Goal: Transaction & Acquisition: Purchase product/service

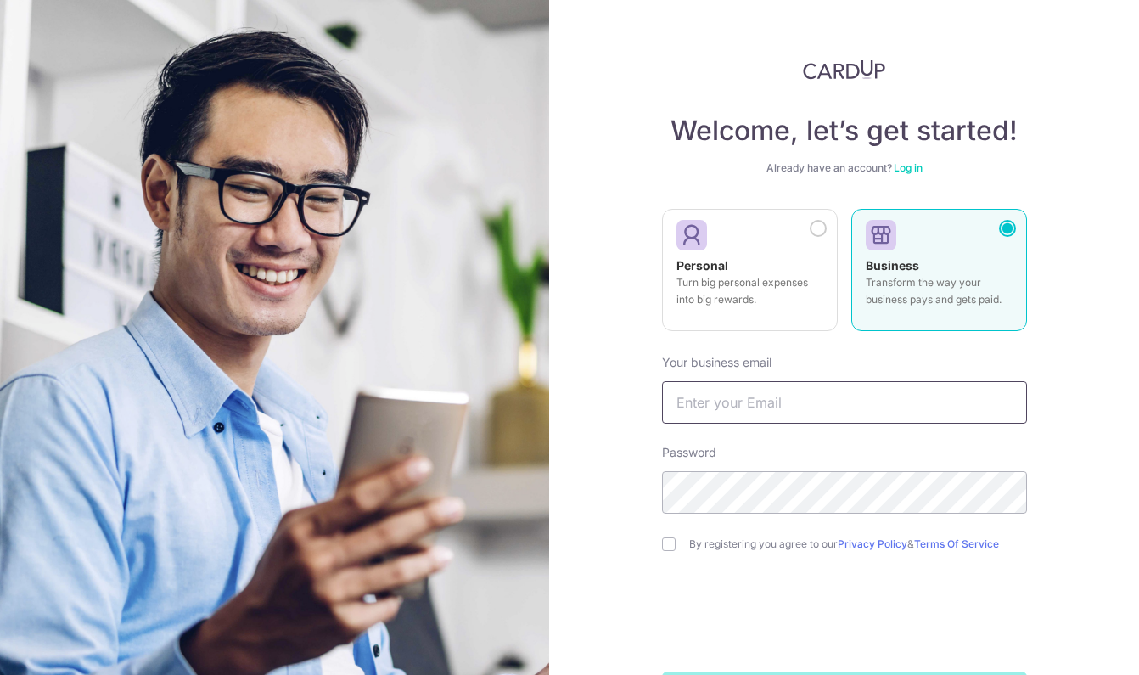
click at [706, 408] on input "text" at bounding box center [844, 402] width 365 height 42
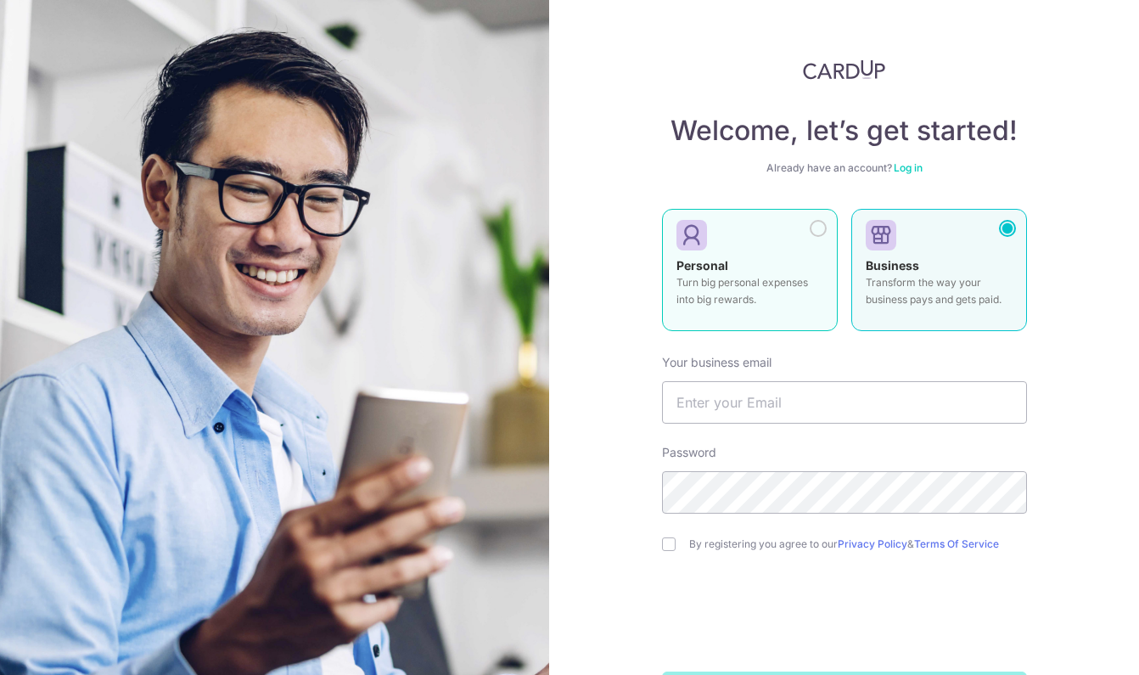
click at [730, 239] on div at bounding box center [742, 235] width 133 height 25
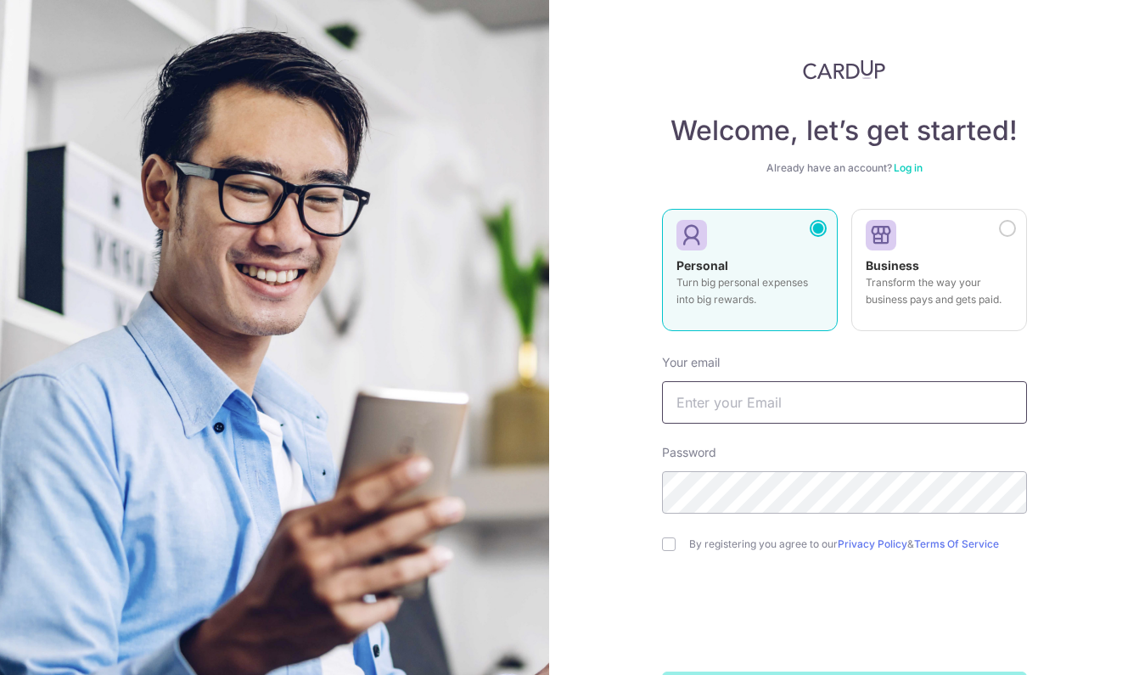
click at [754, 405] on input "text" at bounding box center [844, 402] width 365 height 42
type input "reinalimyx@gmail.com"
click at [1110, 193] on div "Welcome, let’s get started! Already have an account? Log in Personal Turn big p…" at bounding box center [844, 337] width 590 height 675
click at [667, 545] on input "checkbox" at bounding box center [669, 544] width 14 height 14
checkbox input "true"
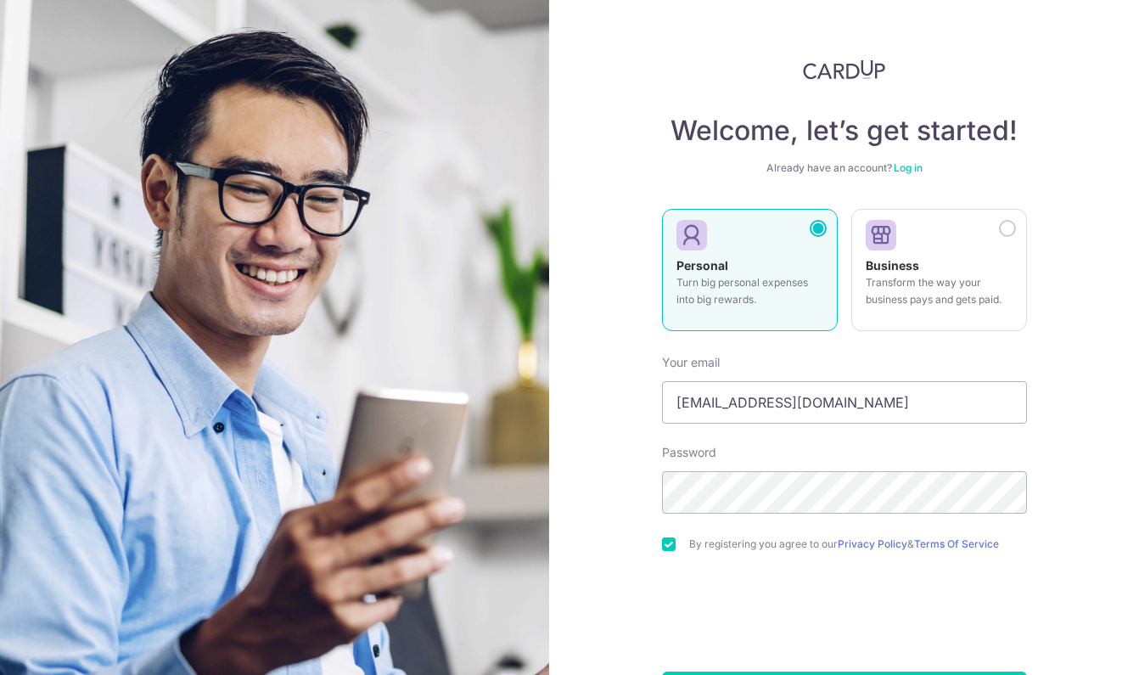
scroll to position [66, 0]
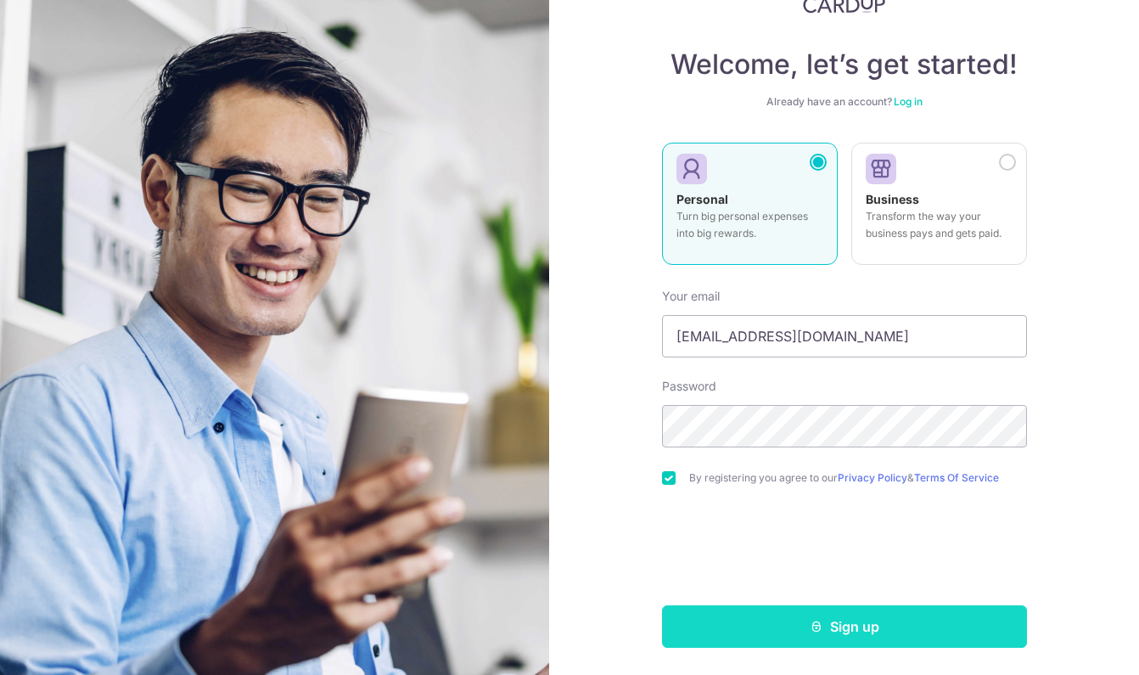
click at [850, 642] on button "Sign up" at bounding box center [844, 626] width 365 height 42
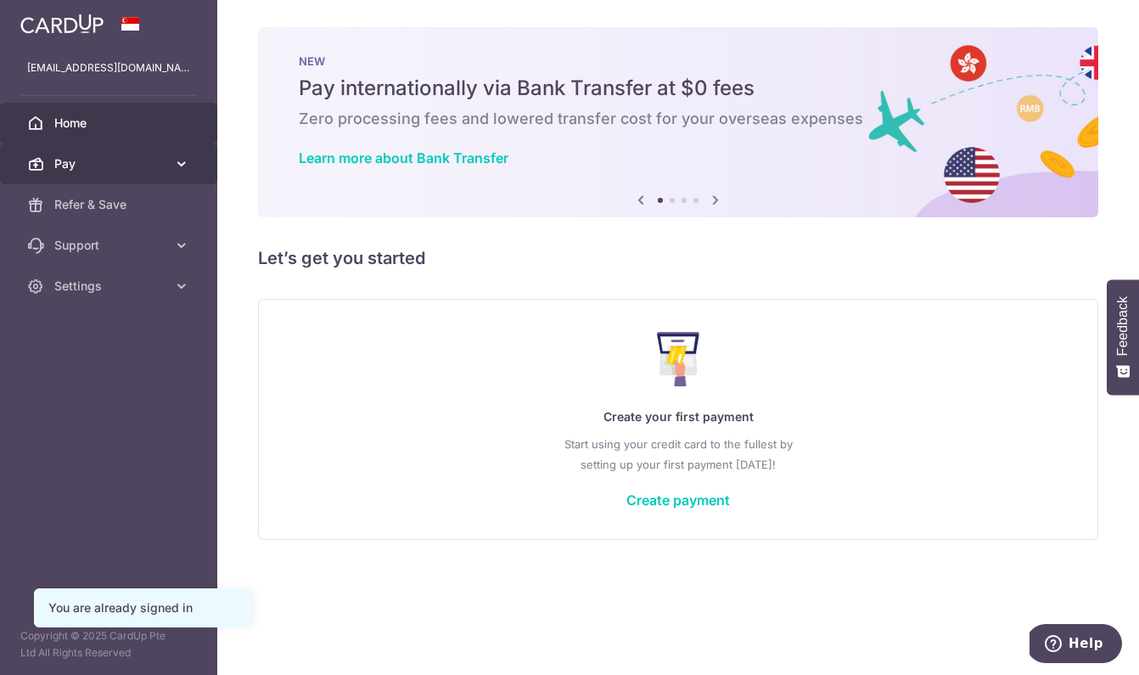
click at [178, 161] on icon at bounding box center [181, 163] width 17 height 17
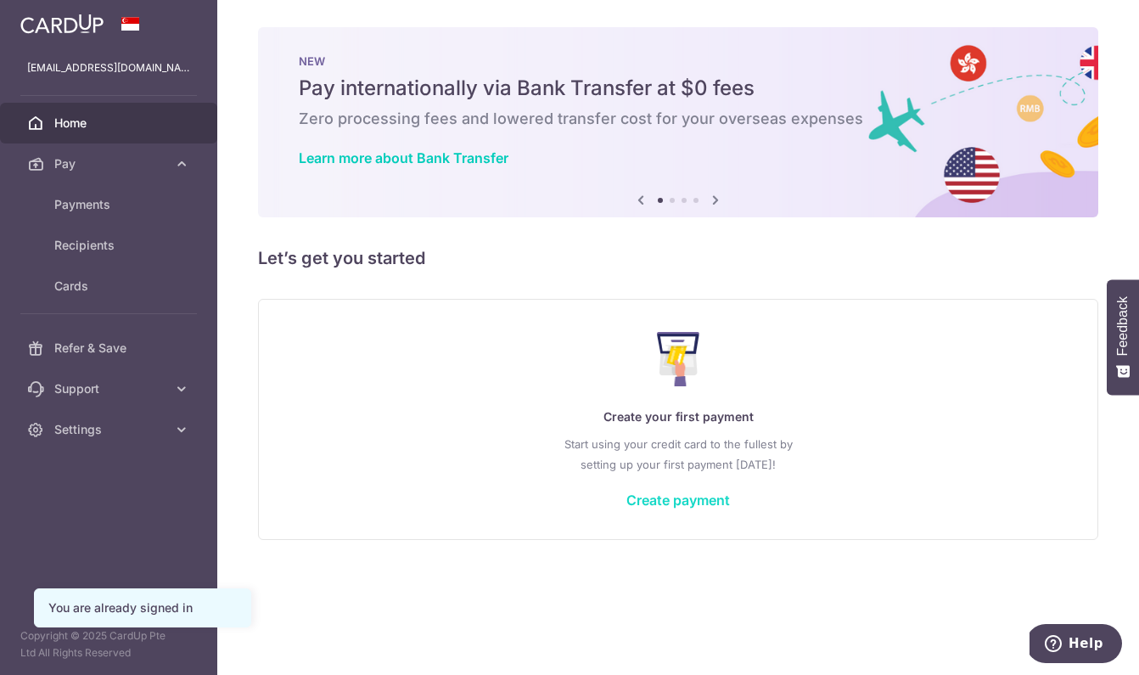
click at [673, 505] on link "Create payment" at bounding box center [678, 499] width 104 height 17
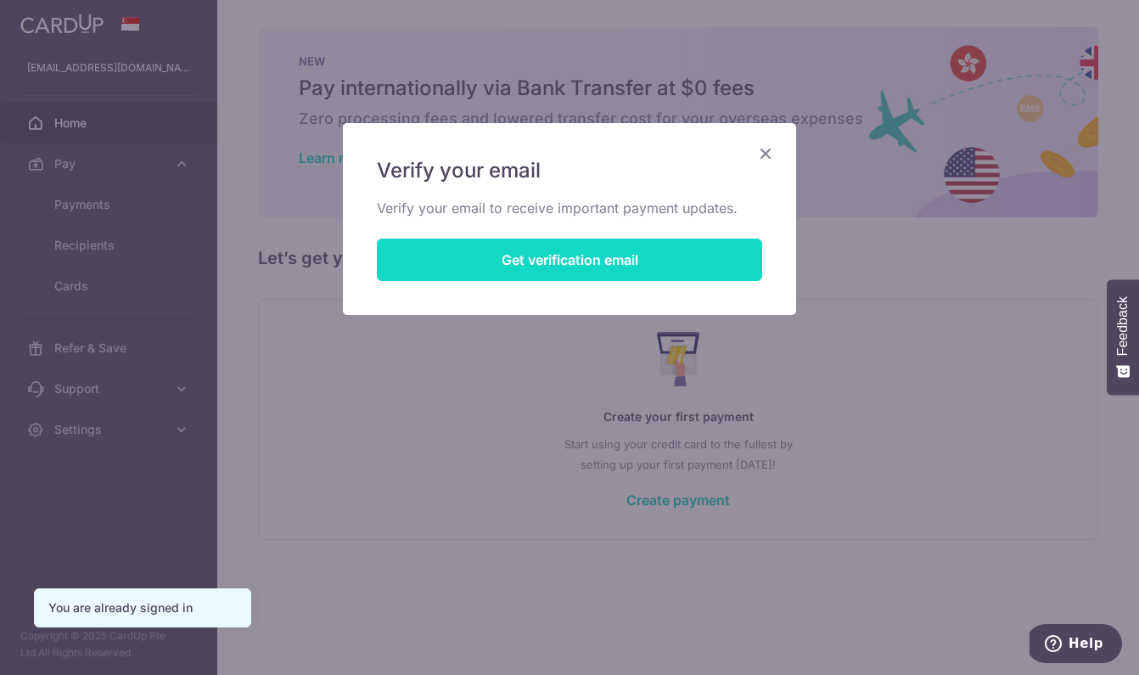
click at [659, 262] on button "Get verification email" at bounding box center [569, 259] width 385 height 42
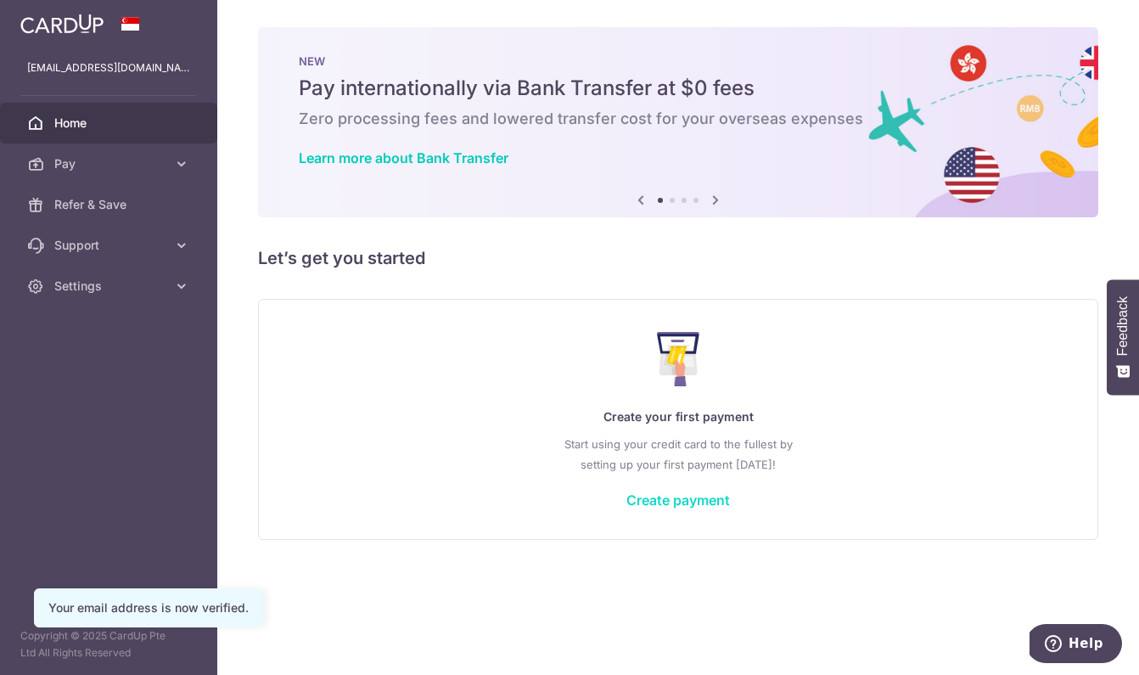
click at [670, 507] on link "Create payment" at bounding box center [678, 499] width 104 height 17
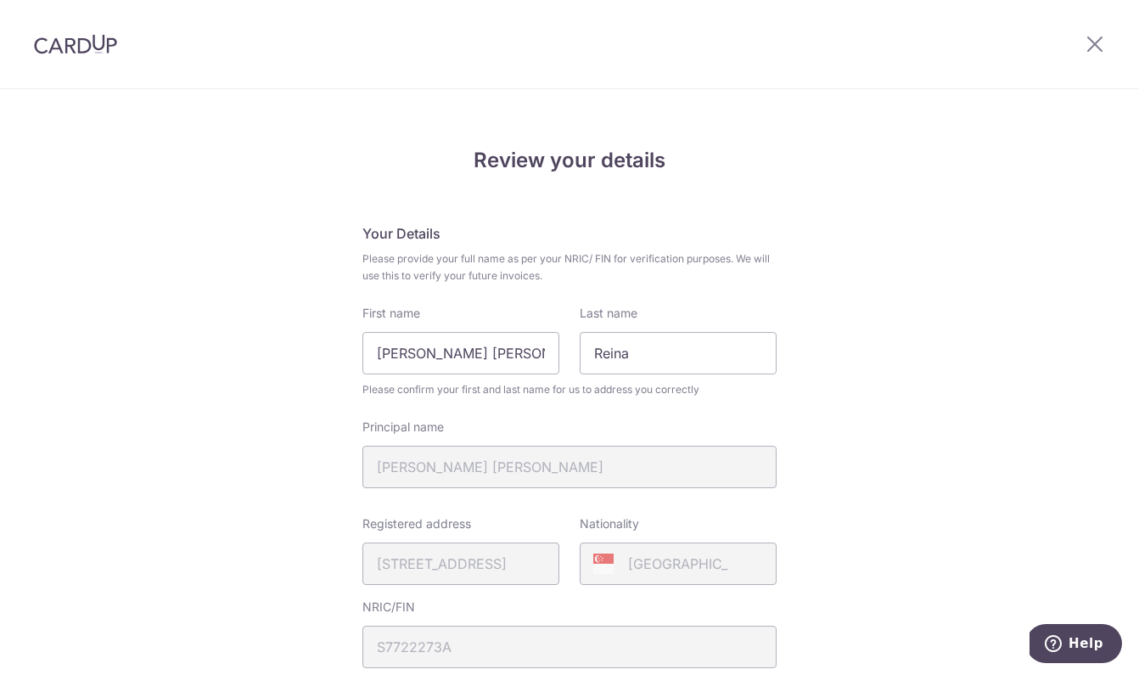
scroll to position [341, 0]
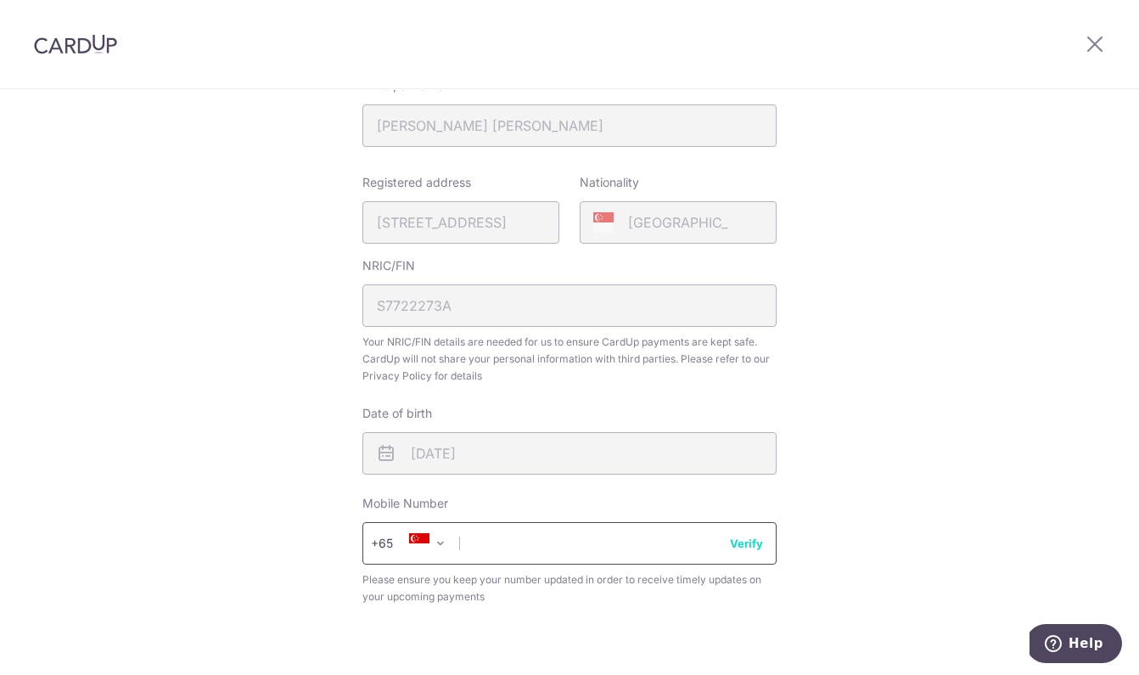
type input "97928972"
click at [747, 545] on button "Verify" at bounding box center [746, 543] width 33 height 17
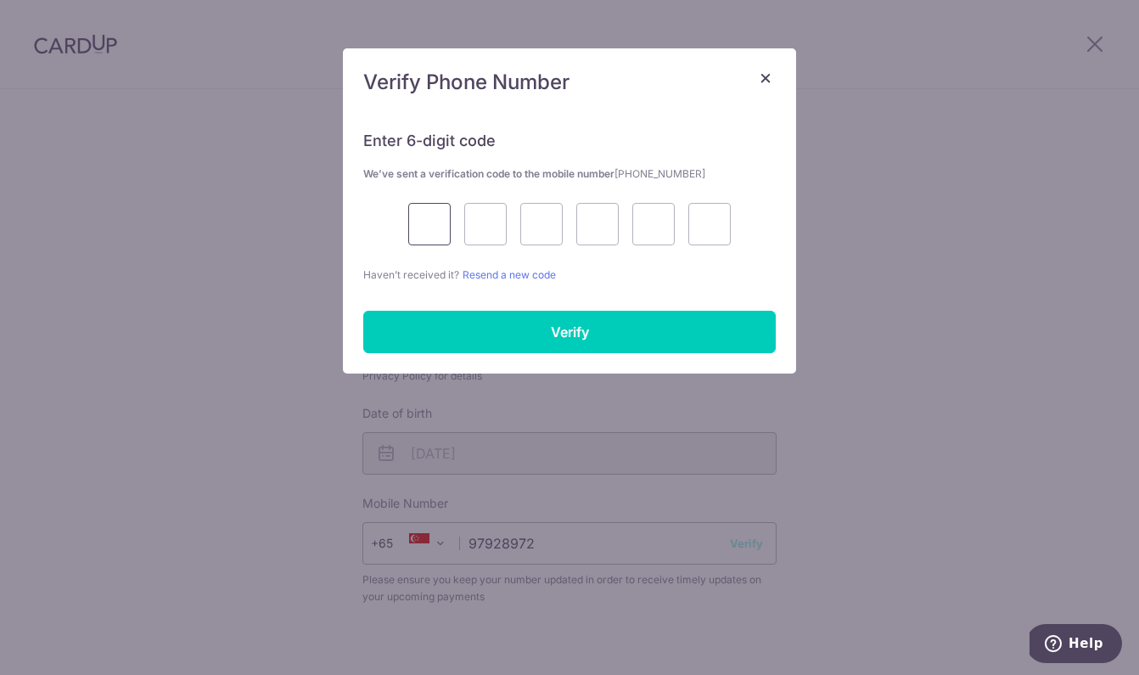
click at [446, 230] on input "text" at bounding box center [429, 224] width 42 height 42
type input "8"
type input "6"
type input "0"
type input "2"
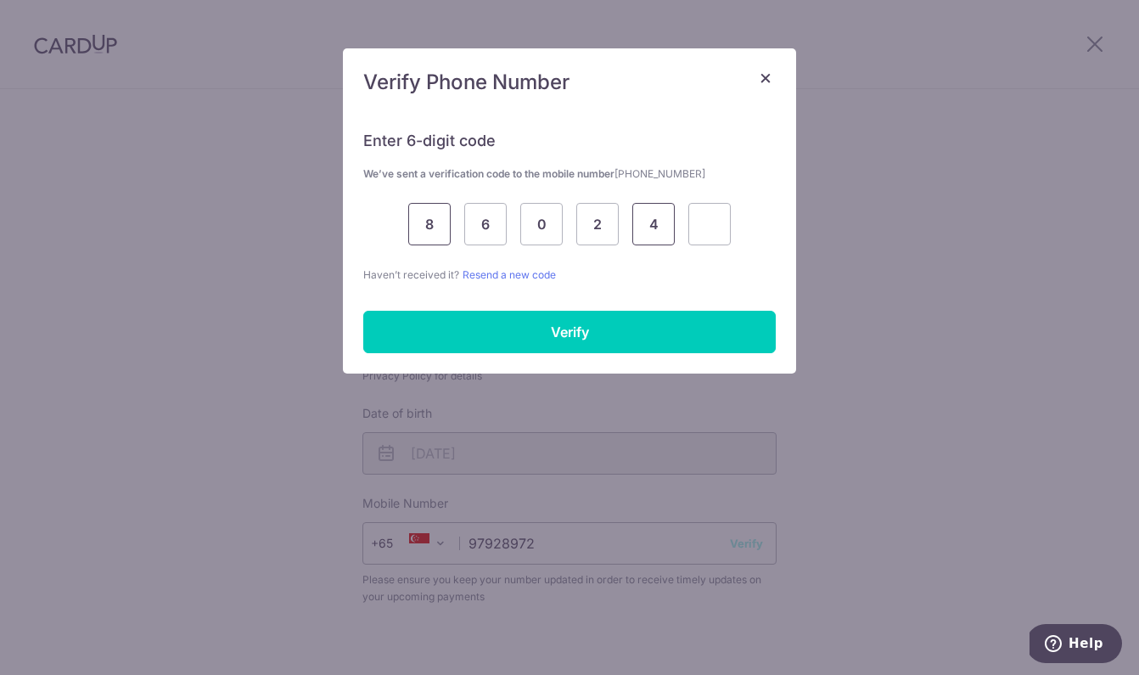
type input "4"
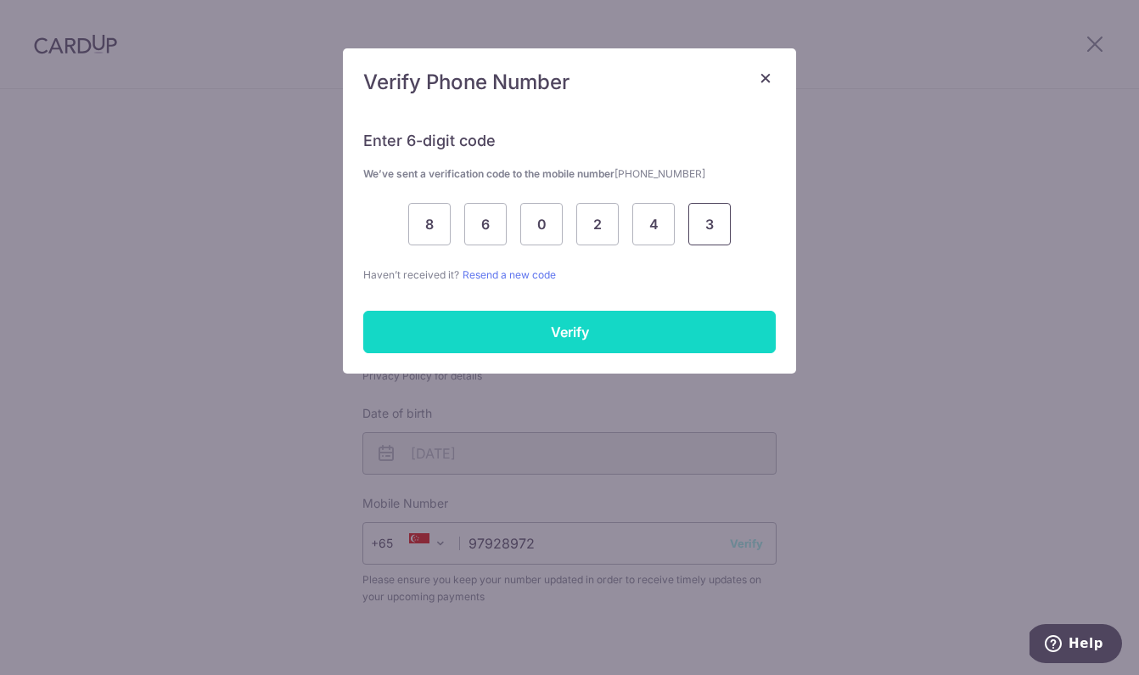
type input "3"
click at [502, 326] on input "Verify" at bounding box center [569, 332] width 412 height 42
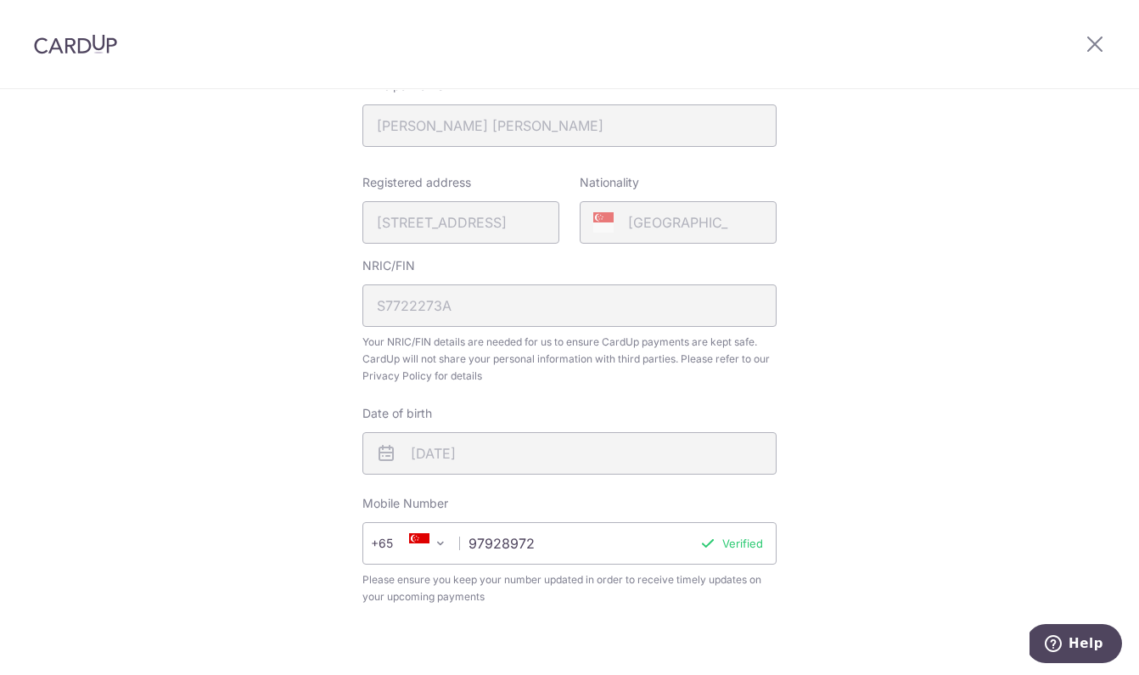
scroll to position [582, 0]
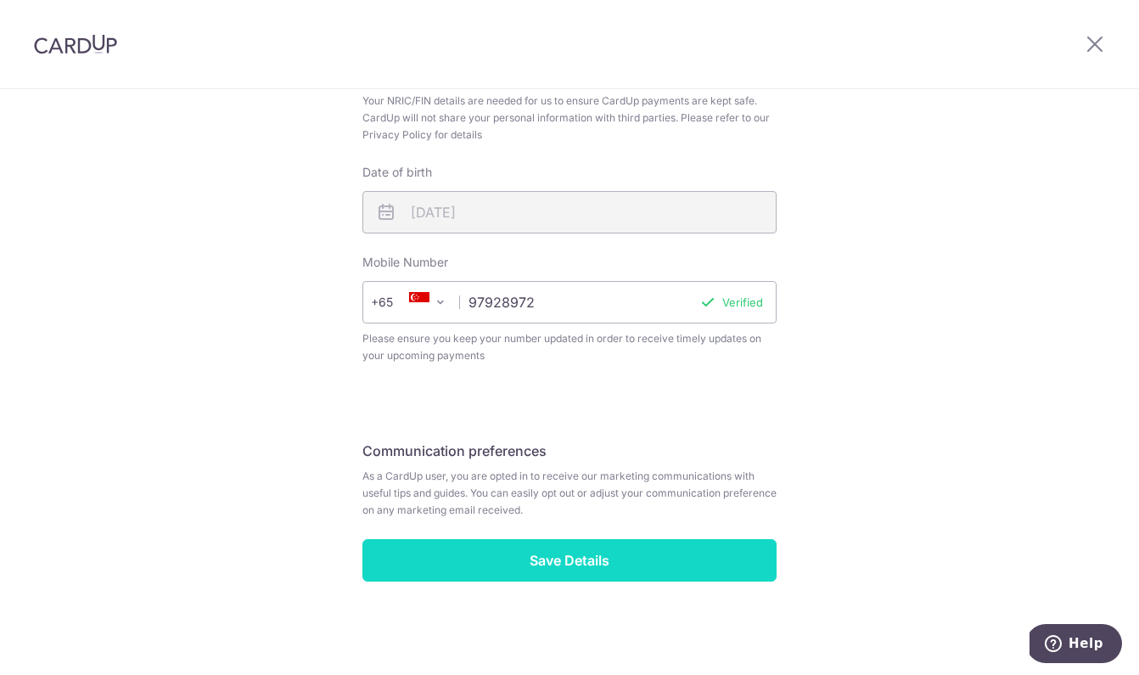
click at [598, 569] on input "Save Details" at bounding box center [569, 560] width 414 height 42
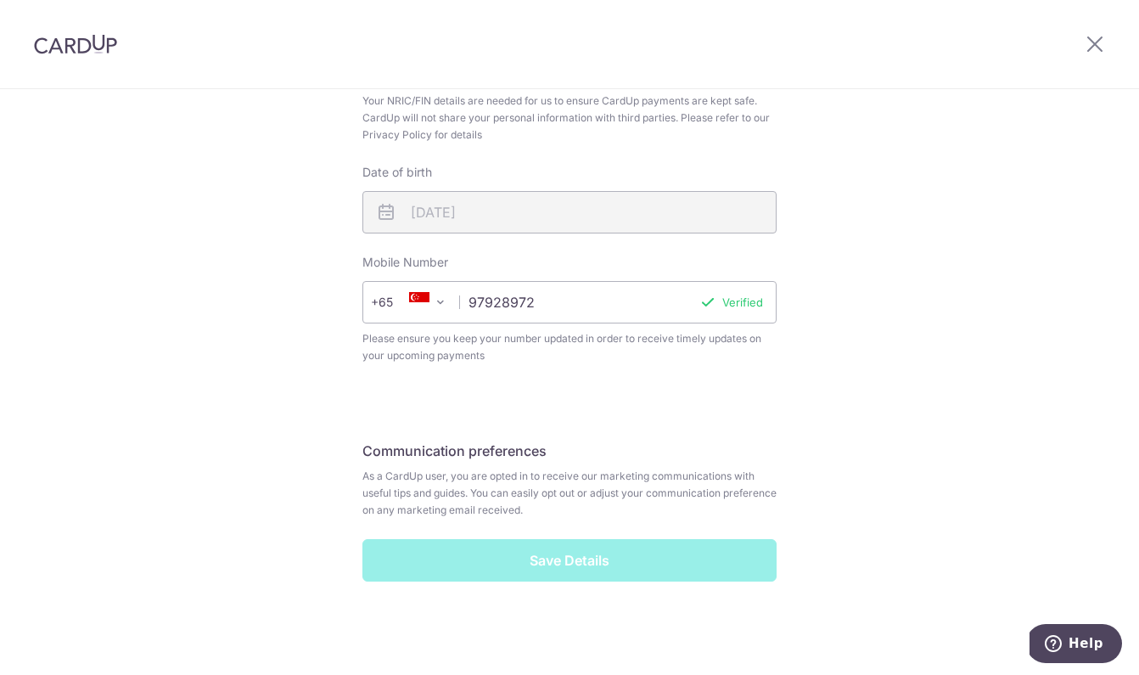
click at [557, 558] on div "Save Details" at bounding box center [569, 560] width 434 height 42
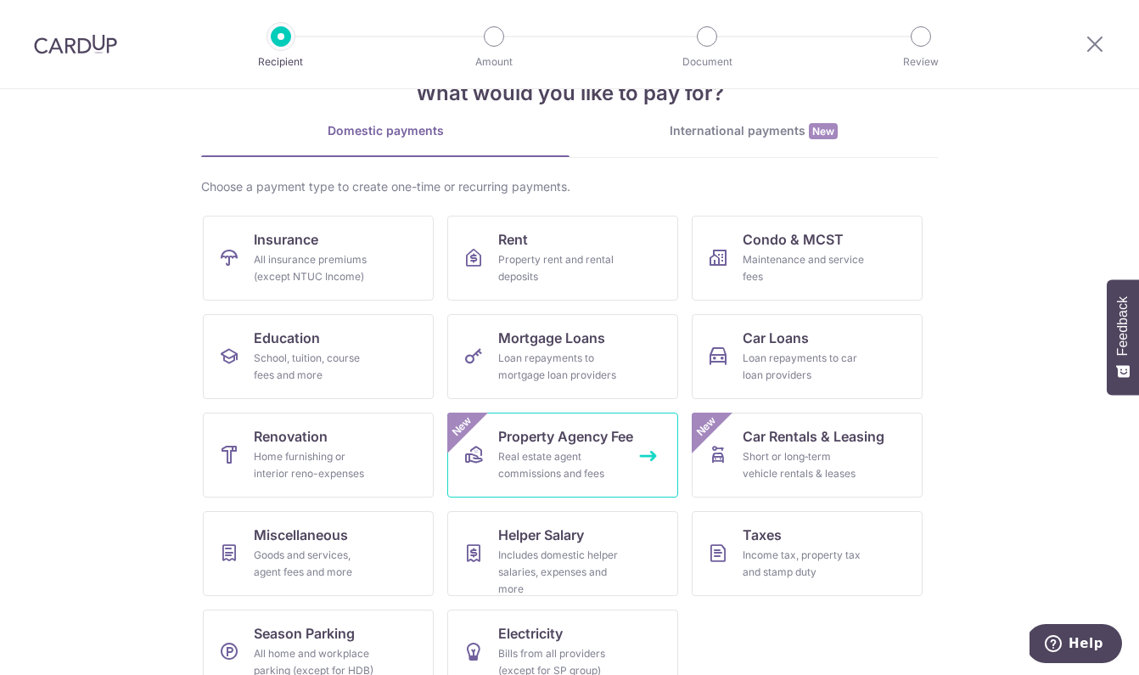
scroll to position [85, 0]
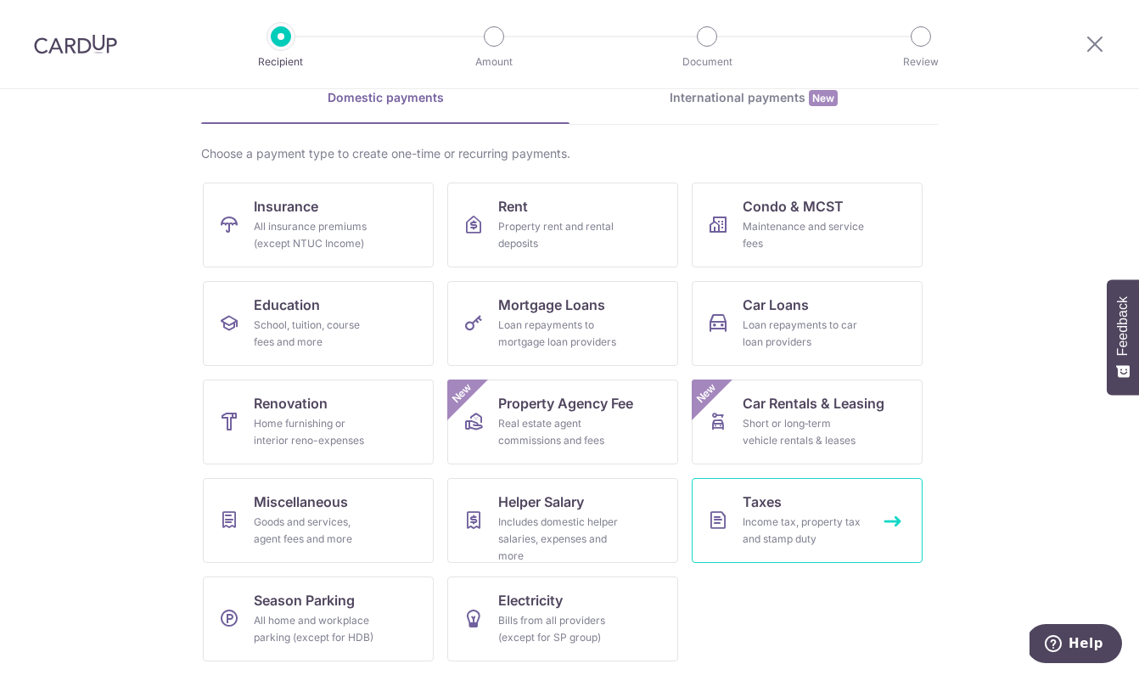
click at [787, 512] on link "Taxes Income tax, property tax and stamp duty" at bounding box center [807, 520] width 231 height 85
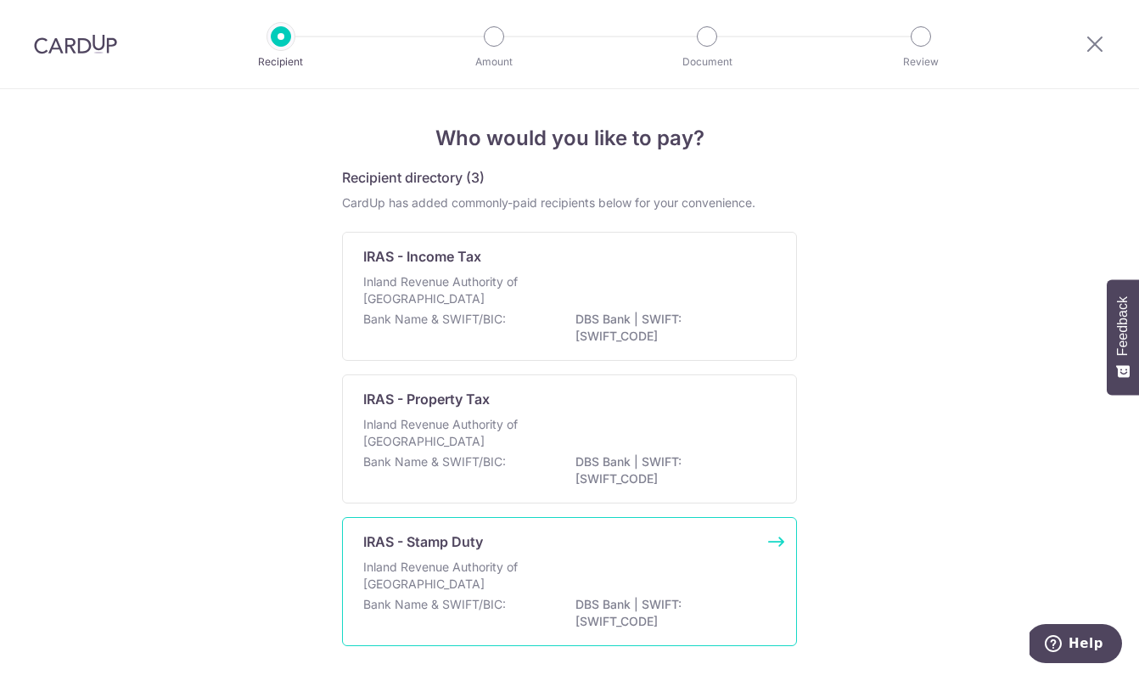
scroll to position [70, 0]
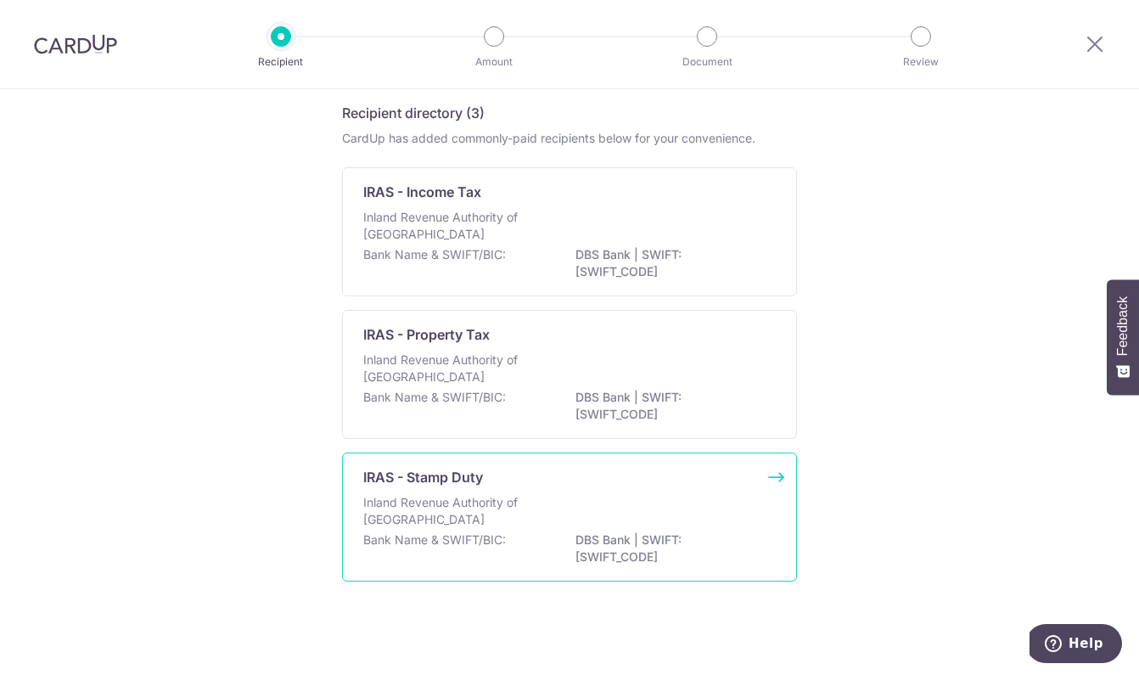
click at [606, 516] on div "Inland Revenue Authority of Singapore" at bounding box center [569, 512] width 412 height 37
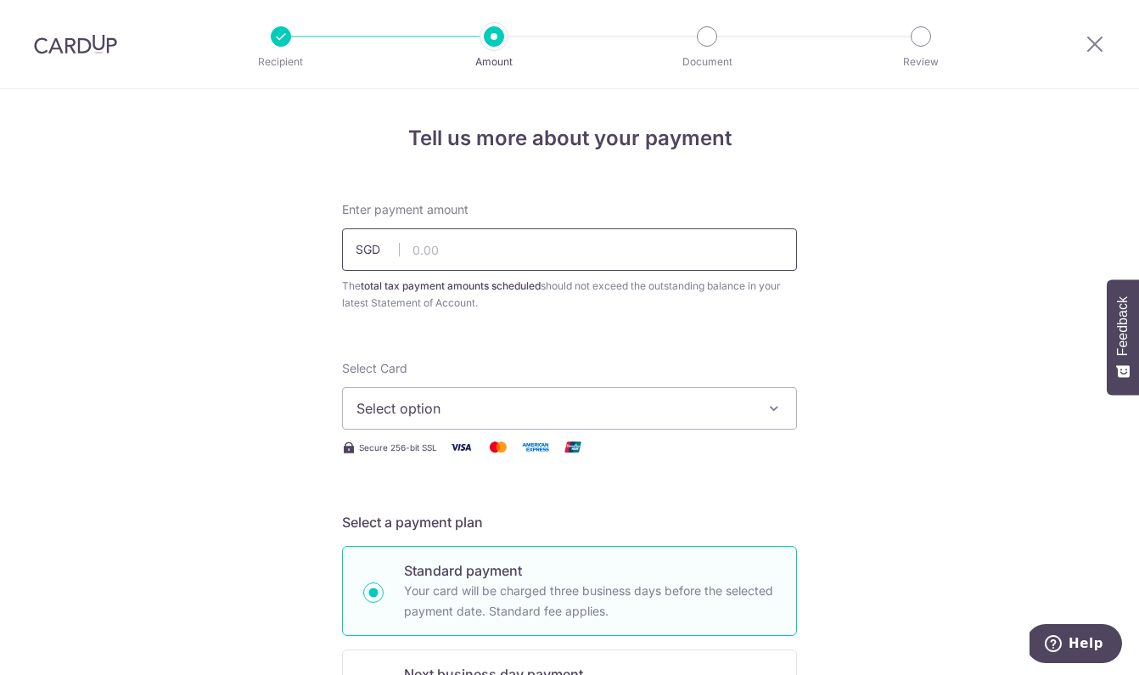
click at [518, 257] on input "text" at bounding box center [569, 249] width 455 height 42
type input "41,400.00"
click at [799, 297] on div "Enter payment amount SGD 41,400.00 41400.00 The total tax payment amounts sched…" at bounding box center [569, 256] width 475 height 110
click at [765, 407] on icon "button" at bounding box center [773, 408] width 17 height 17
click at [363, 458] on icon at bounding box center [364, 455] width 17 height 17
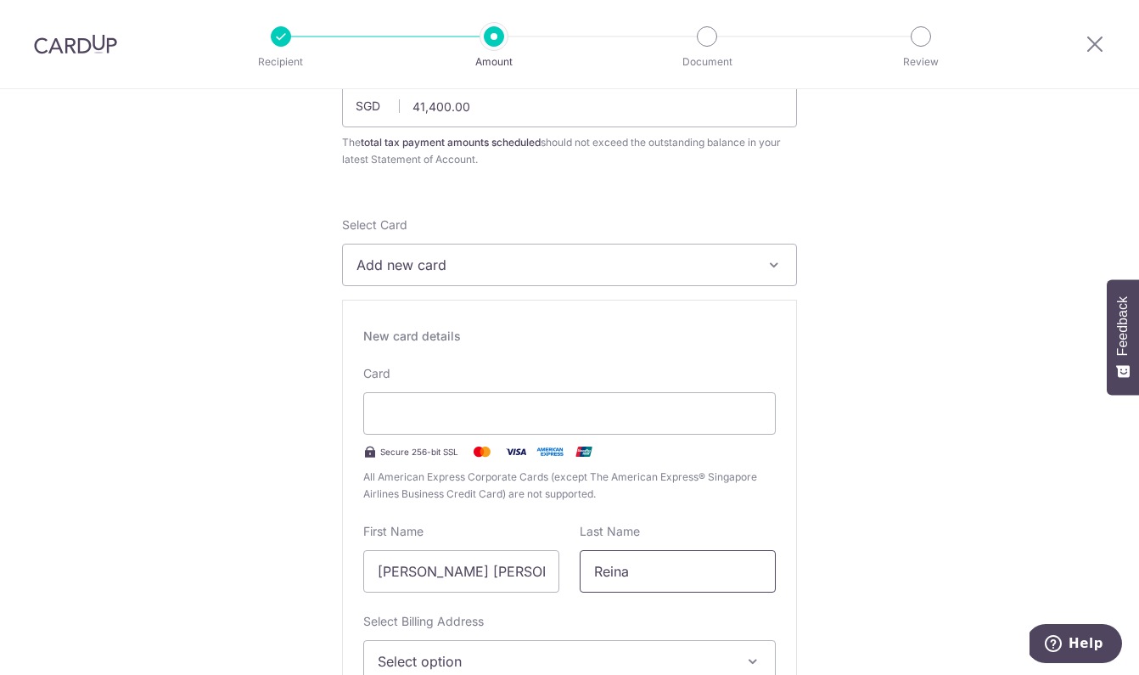
scroll to position [333, 0]
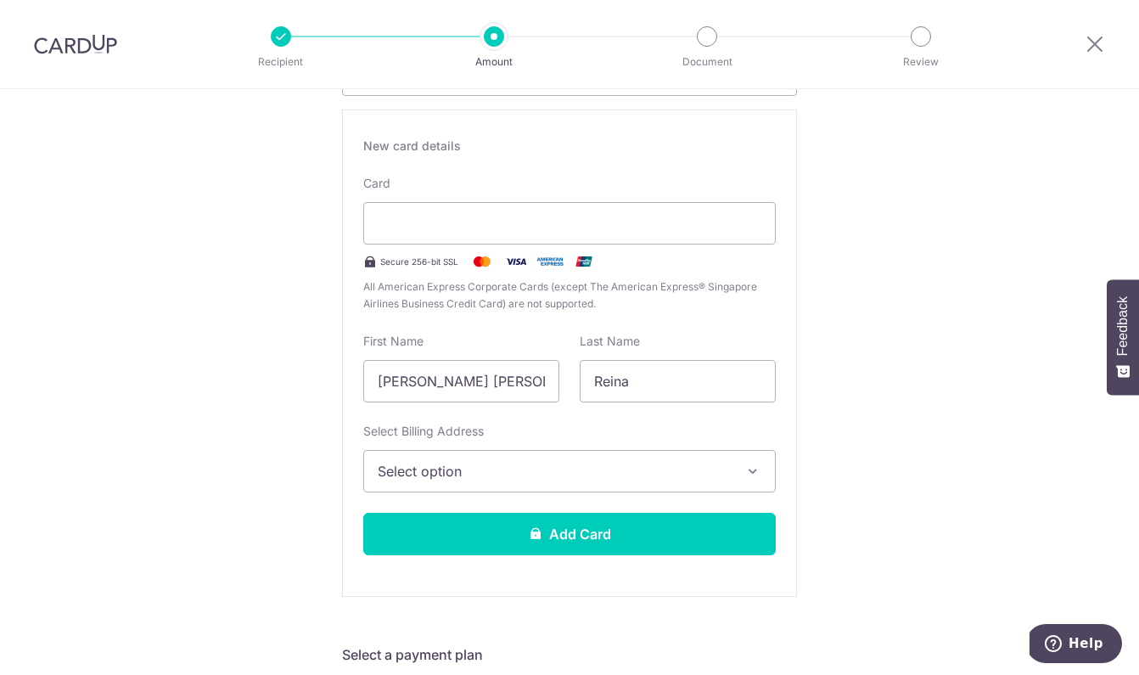
click at [613, 475] on span "Select option" at bounding box center [554, 471] width 353 height 20
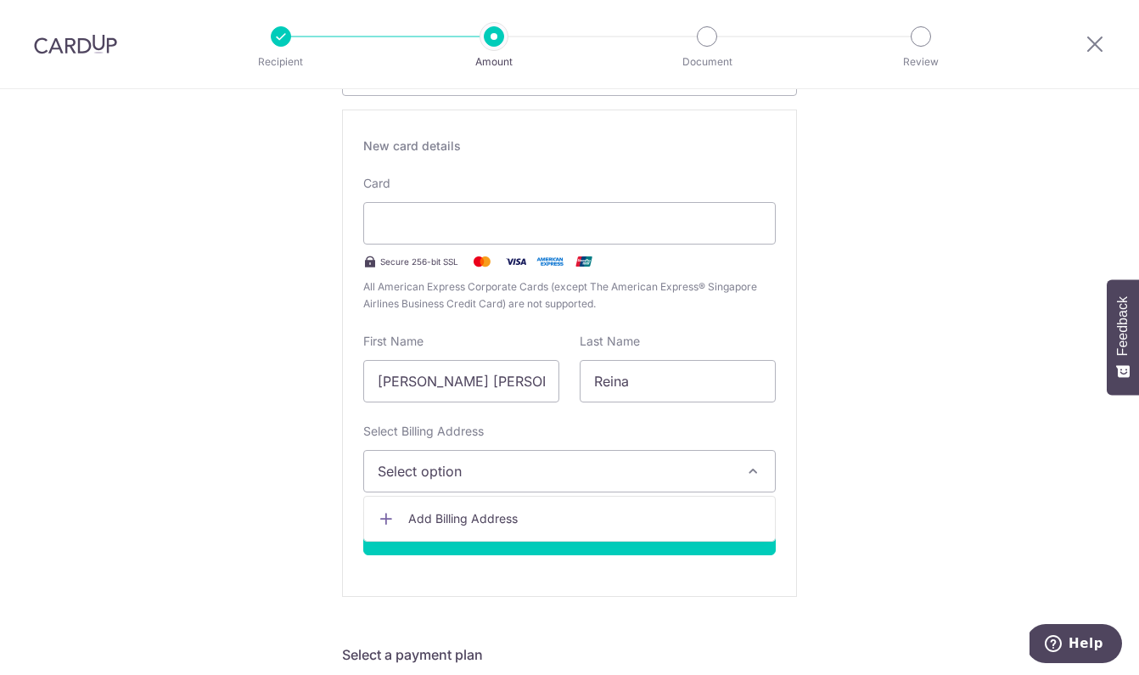
click at [583, 513] on span "Add Billing Address" at bounding box center [584, 518] width 353 height 17
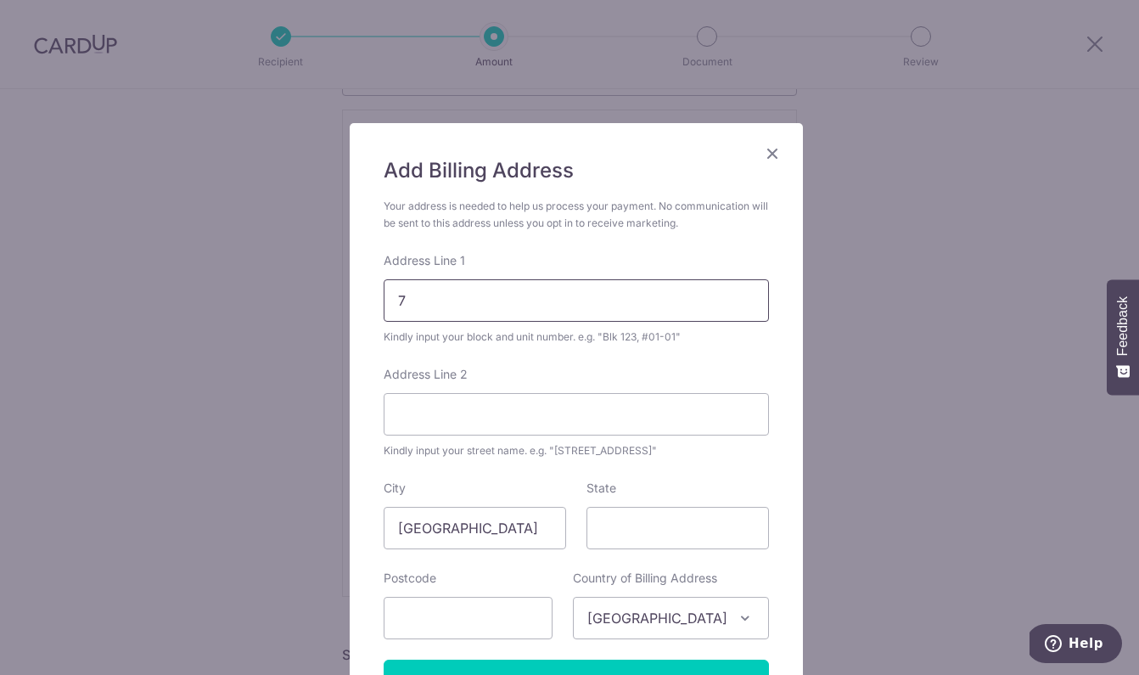
type input "7"
type input "7 [GEOGRAPHIC_DATA]"
type input "269790"
drag, startPoint x: 599, startPoint y: 305, endPoint x: 338, endPoint y: 301, distance: 261.4
click at [338, 301] on div "Add Billing Address Your address is needed to help us process your payment. No …" at bounding box center [569, 337] width 1139 height 675
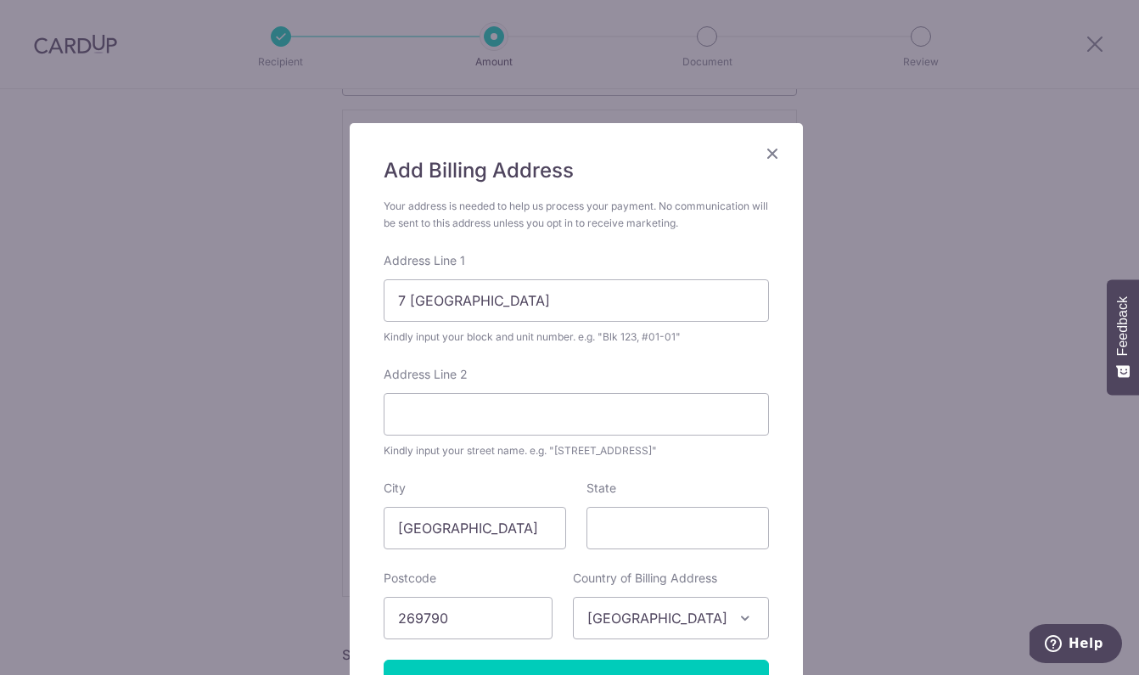
click at [767, 358] on div "Add Billing Address Your address is needed to help us process your payment. No …" at bounding box center [576, 429] width 453 height 613
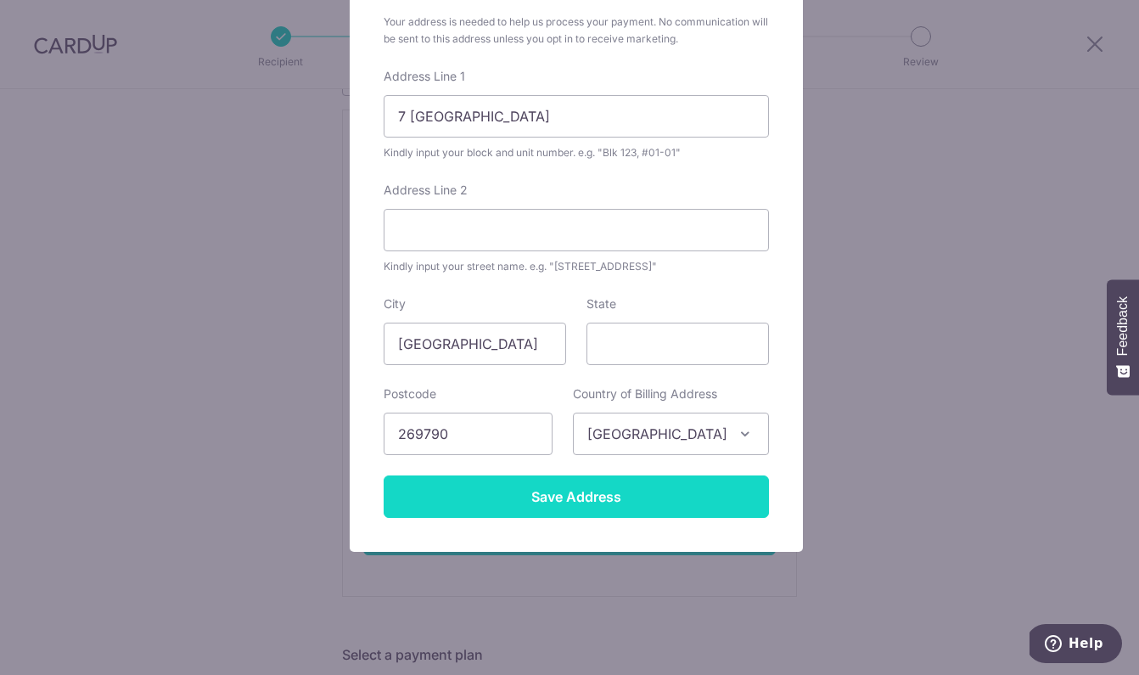
click at [584, 487] on input "Save Address" at bounding box center [576, 496] width 385 height 42
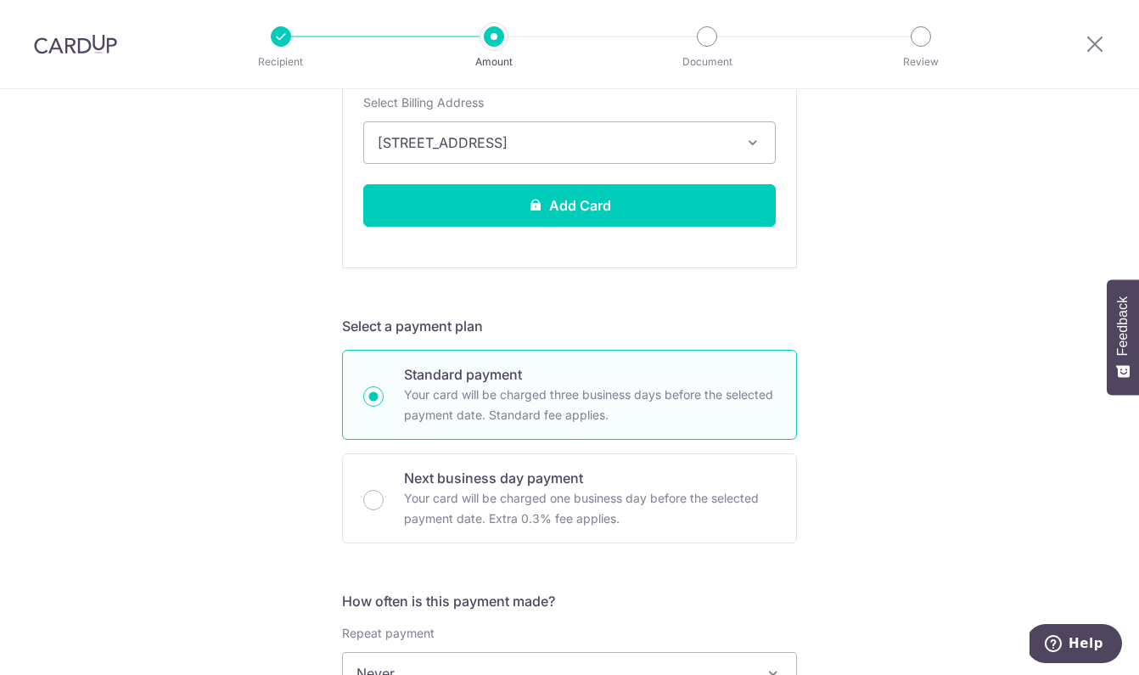
scroll to position [799, 0]
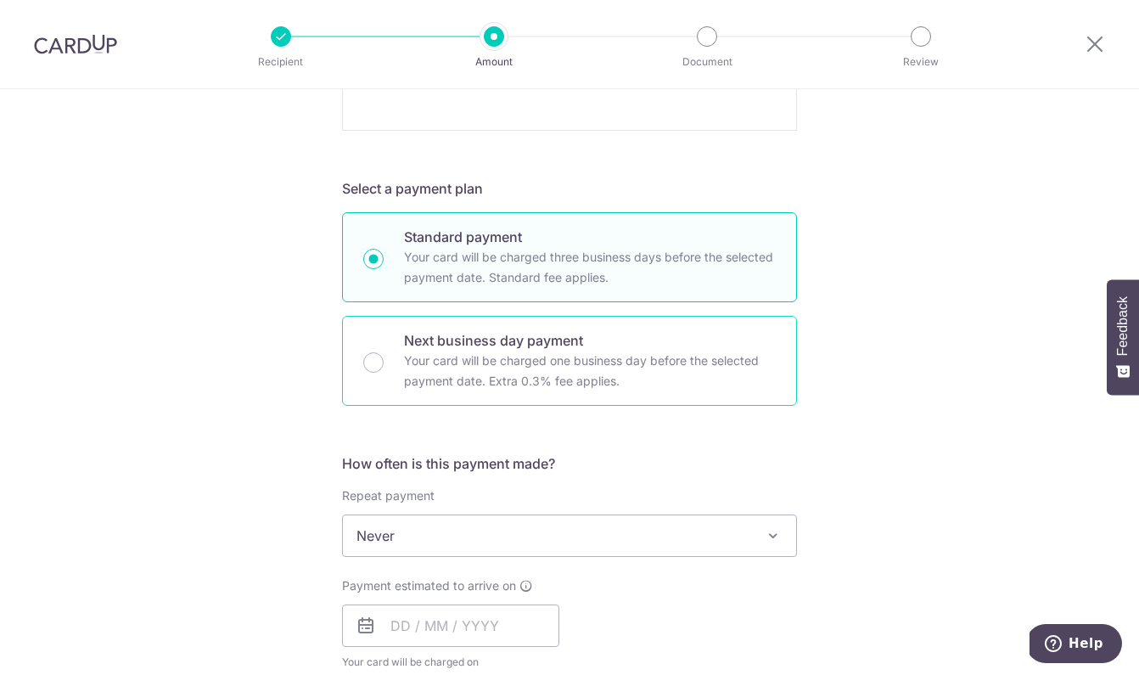
click at [471, 381] on p "Your card will be charged one business day before the selected payment date. Ex…" at bounding box center [590, 370] width 372 height 41
click at [384, 373] on input "Next business day payment Your card will be charged one business day before the…" at bounding box center [373, 362] width 20 height 20
radio input "false"
radio input "true"
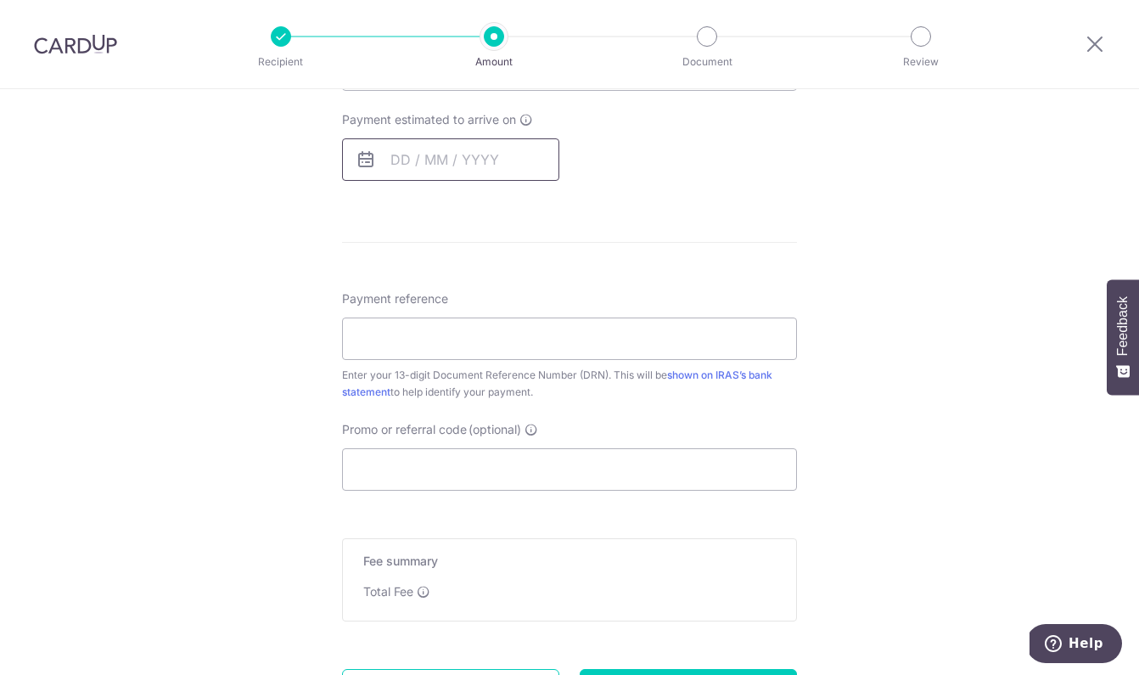
click at [398, 158] on input "text" at bounding box center [450, 159] width 217 height 42
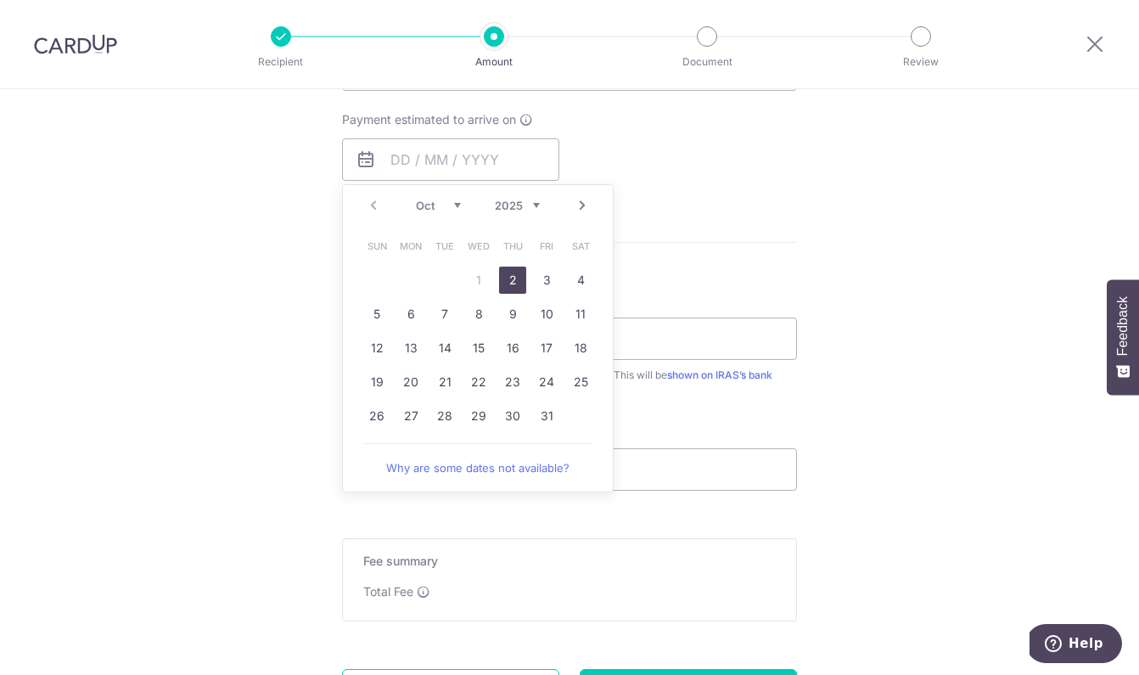
click at [499, 275] on link "2" at bounding box center [512, 279] width 27 height 27
type input "[DATE]"
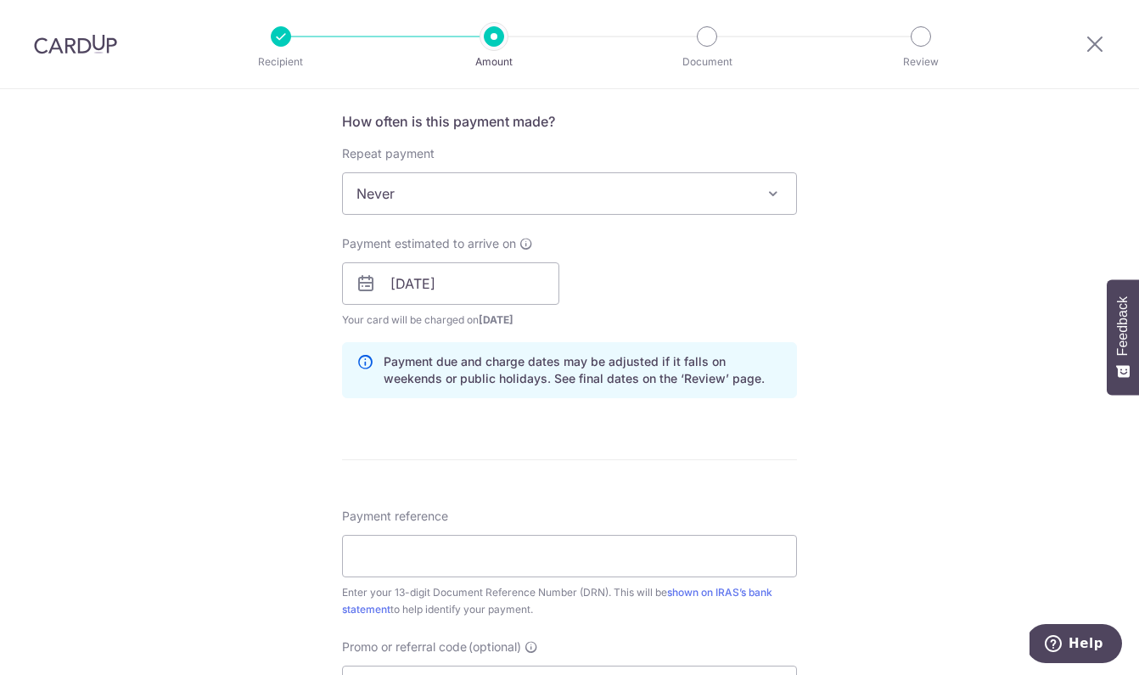
scroll to position [1039, 0]
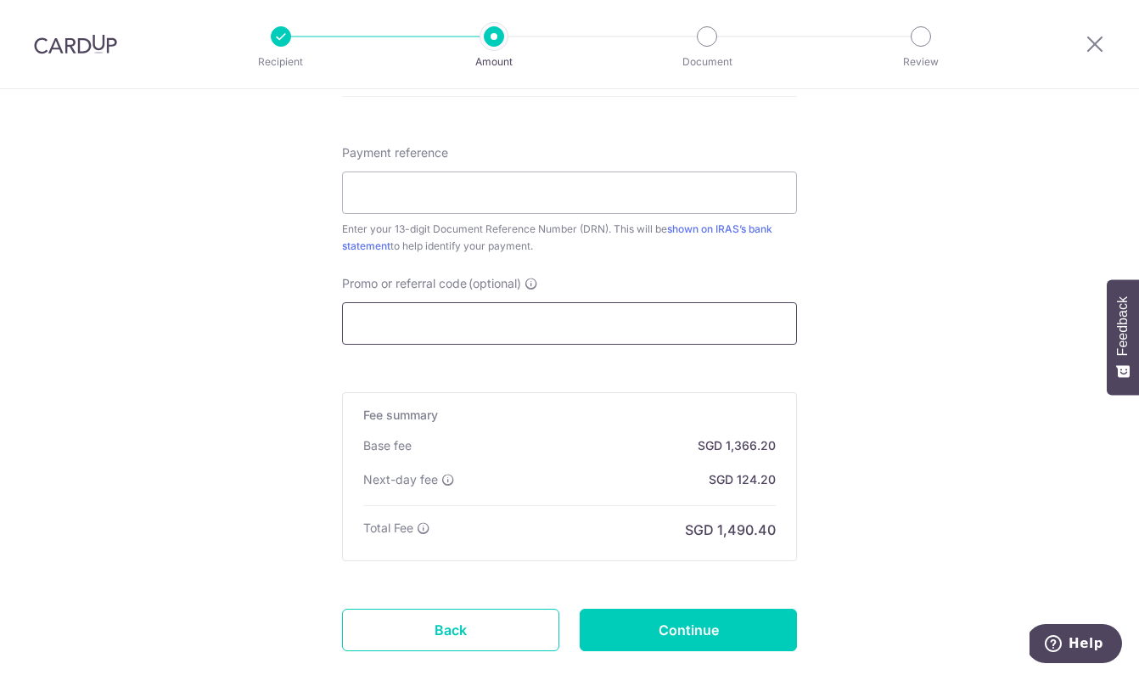
click at [541, 327] on input "Promo or referral code (optional)" at bounding box center [569, 323] width 455 height 42
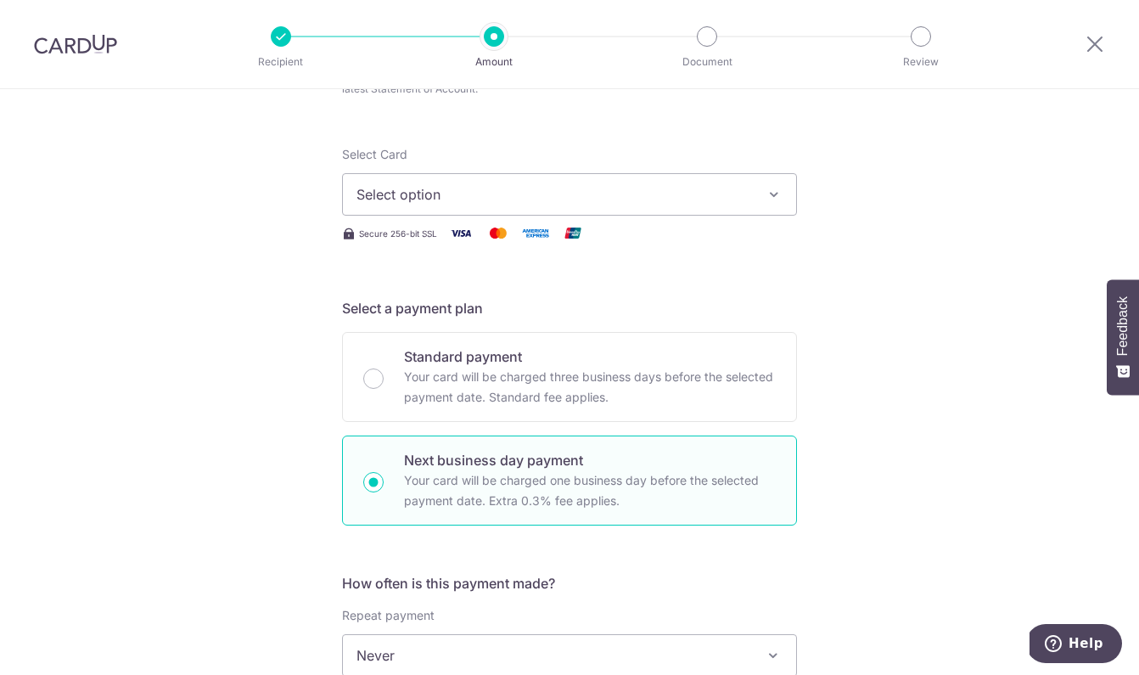
scroll to position [210, 0]
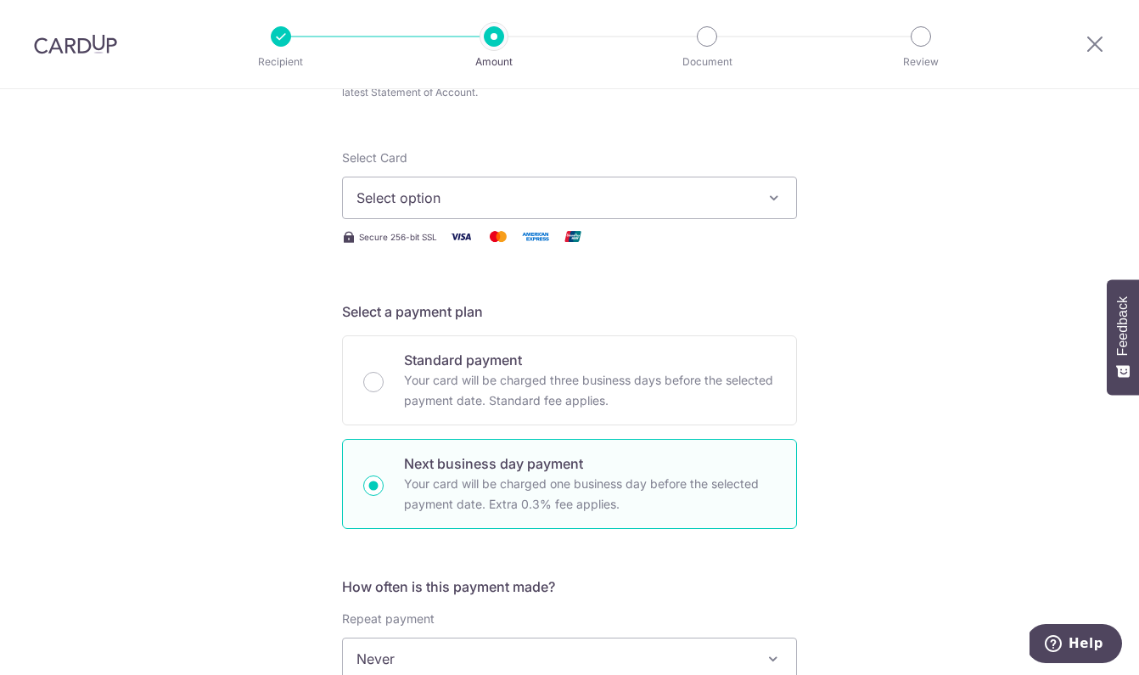
click at [771, 204] on icon "button" at bounding box center [773, 197] width 17 height 17
click at [434, 247] on span "Add credit card" at bounding box center [584, 245] width 395 height 17
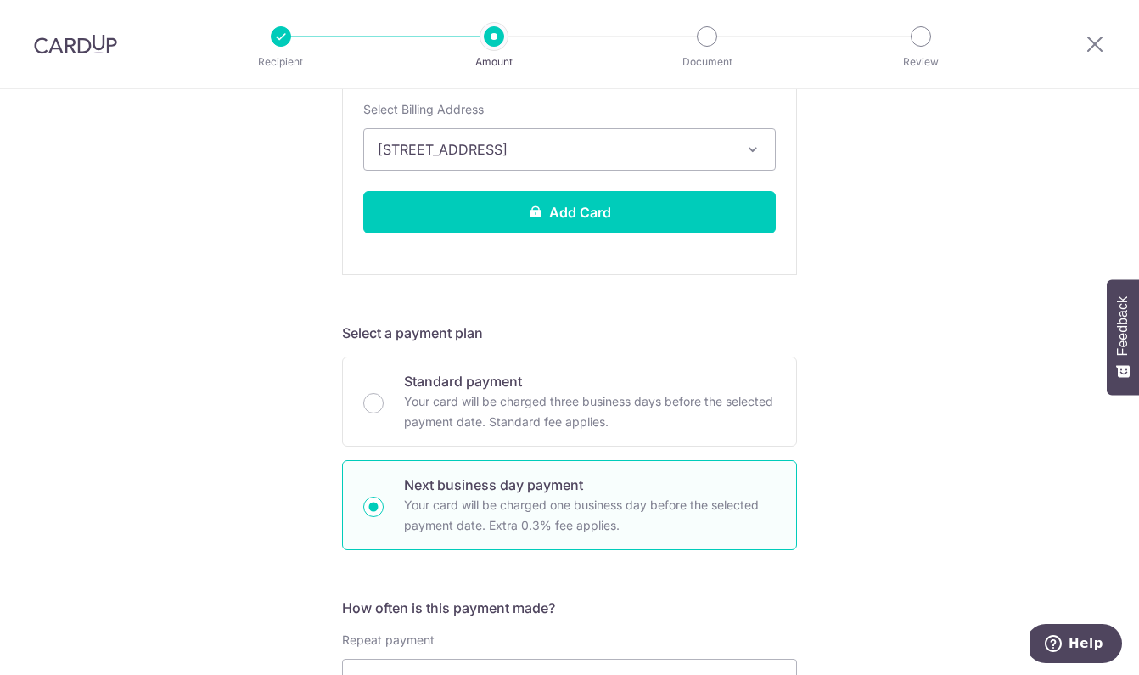
scroll to position [1253, 0]
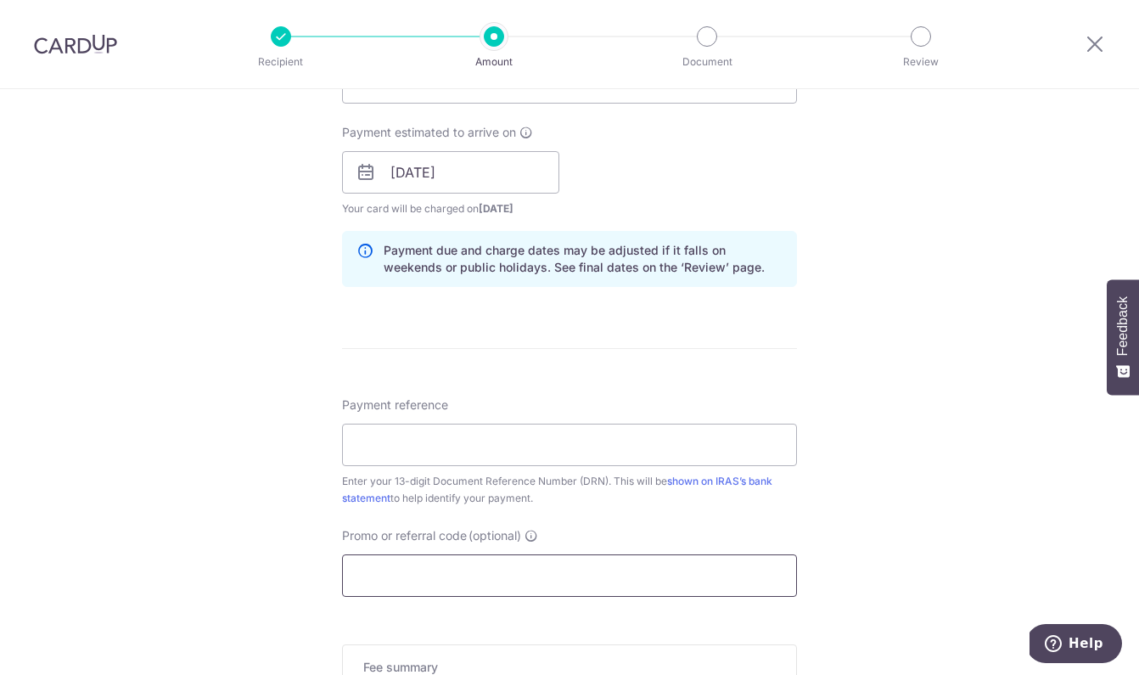
paste input "41400 1.95% 807.3"
type input "41400 1.95% 807.3"
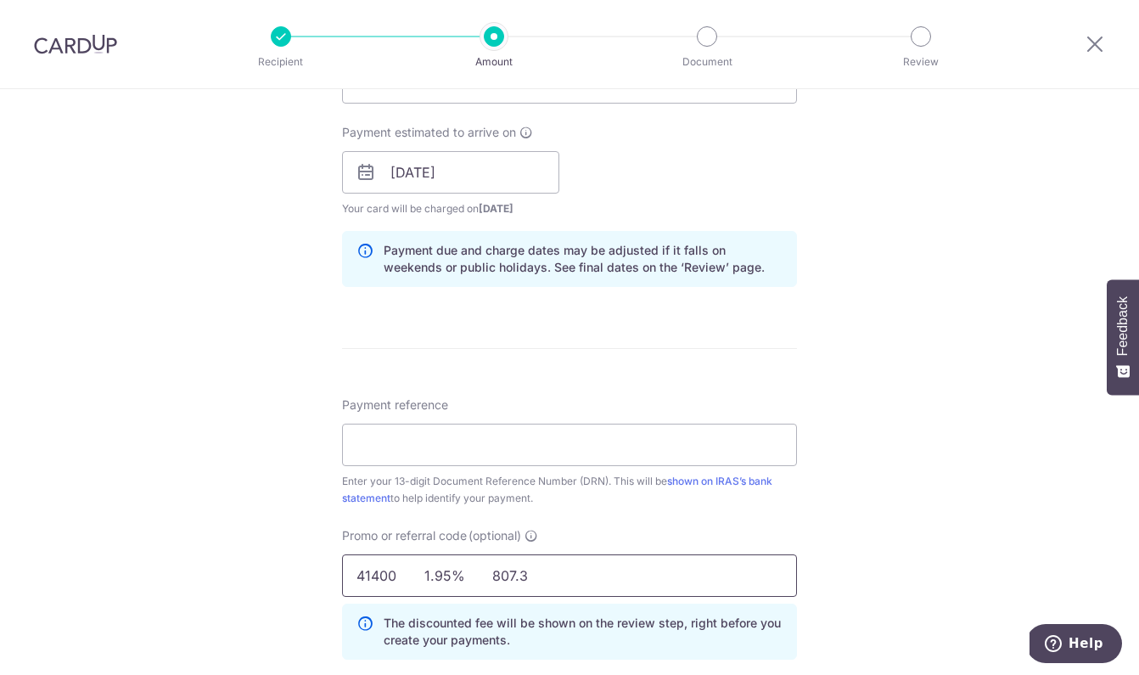
drag, startPoint x: 535, startPoint y: 567, endPoint x: 282, endPoint y: 560, distance: 253.0
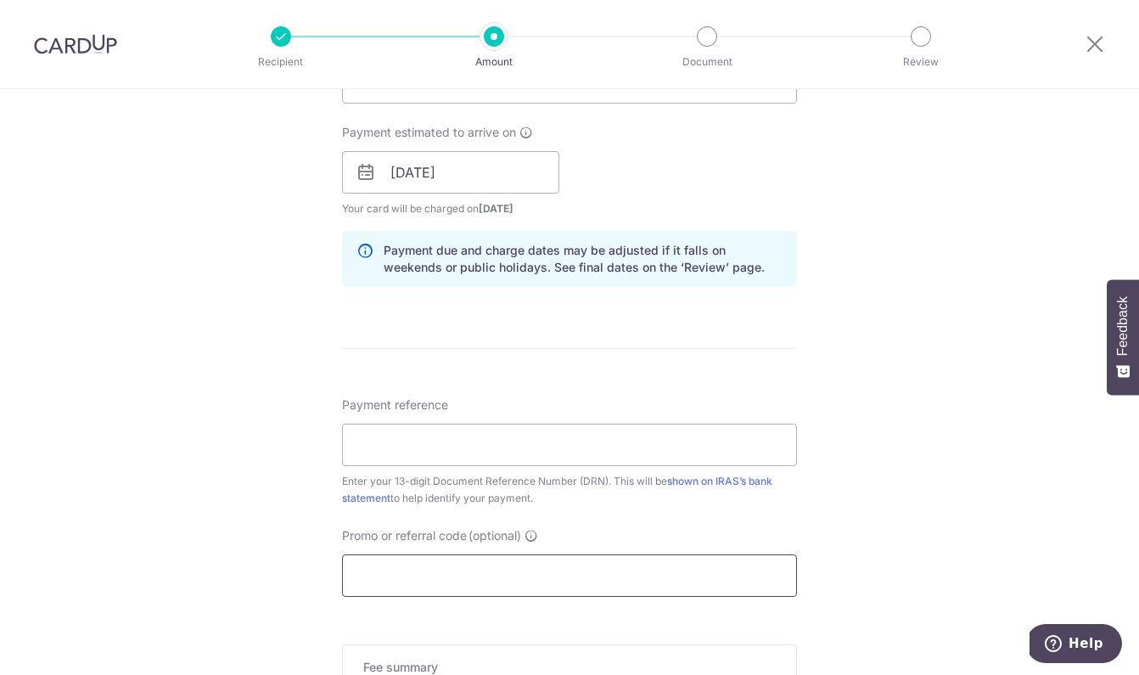
paste input "OCBC195"
type input "OCBC195"
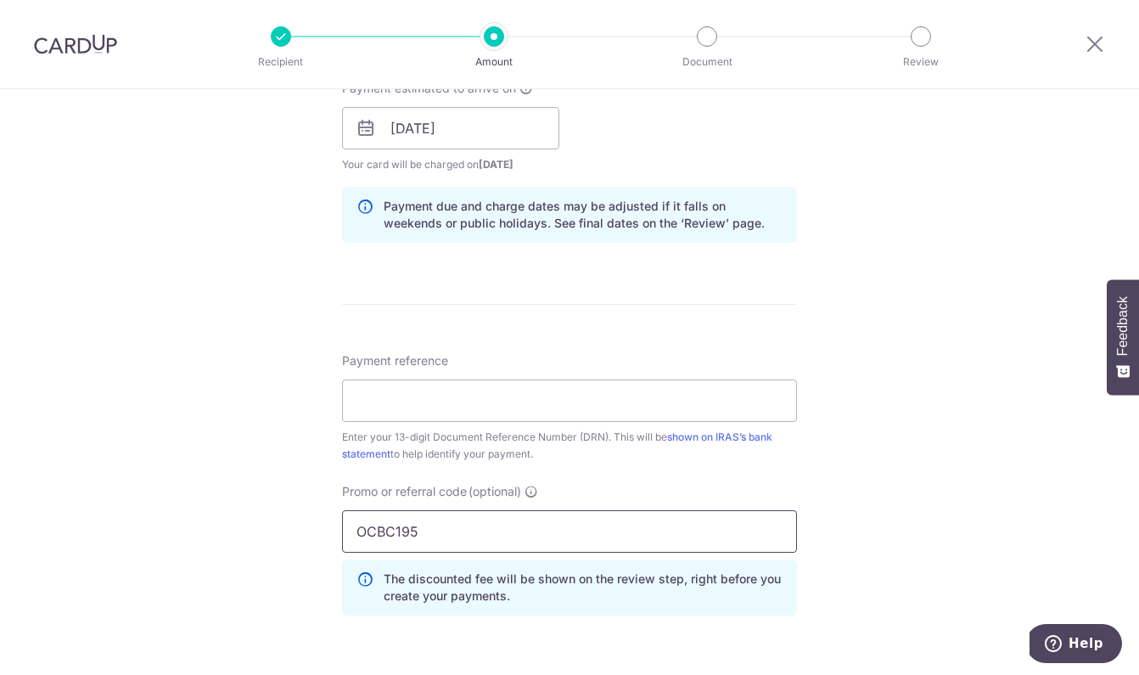
scroll to position [1684, 0]
